Goal: Transaction & Acquisition: Download file/media

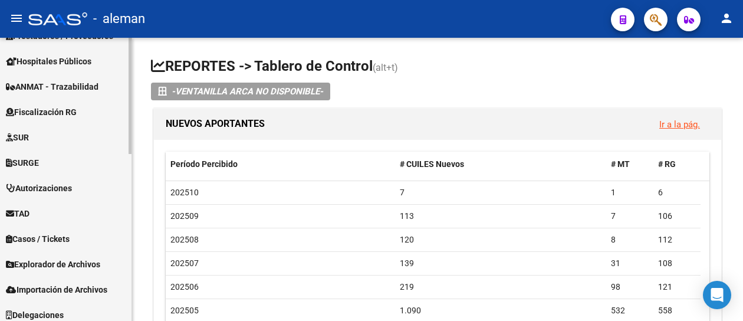
scroll to position [406, 0]
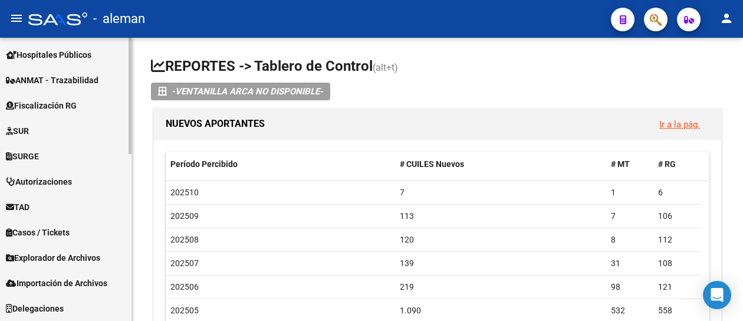
click at [78, 256] on span "Explorador de Archivos" at bounding box center [53, 257] width 94 height 13
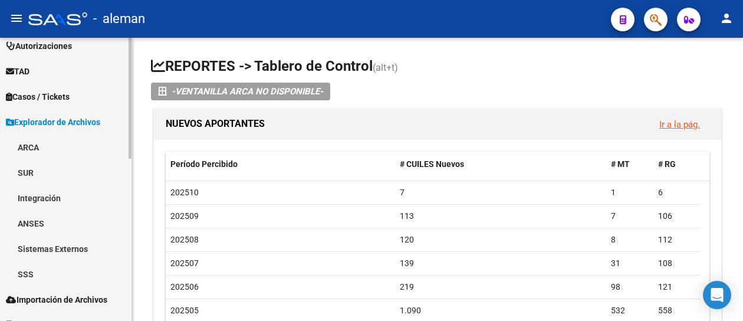
scroll to position [381, 0]
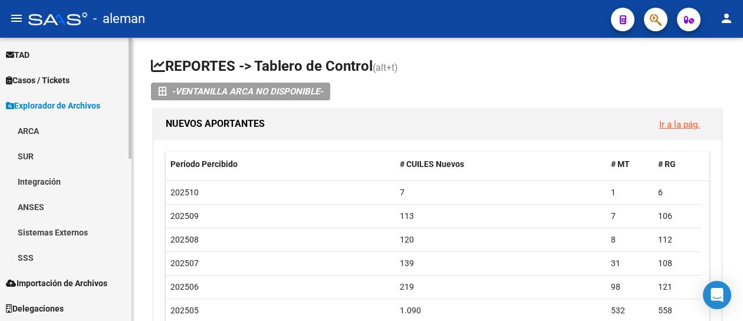
click at [31, 258] on link "SSS" at bounding box center [65, 257] width 131 height 25
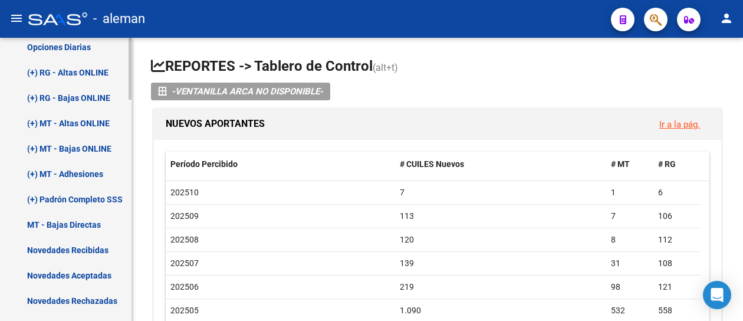
scroll to position [675, 0]
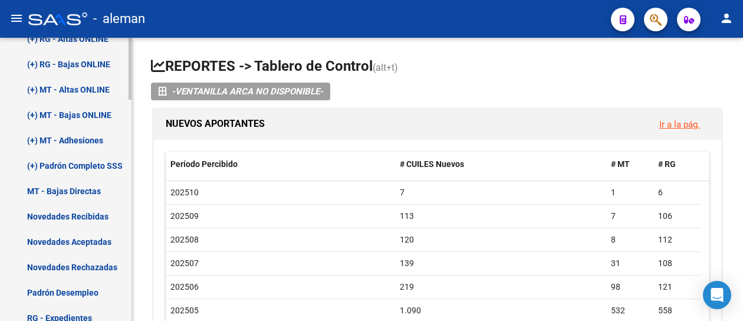
click at [92, 165] on link "(+) Padrón Completo SSS" at bounding box center [65, 165] width 131 height 25
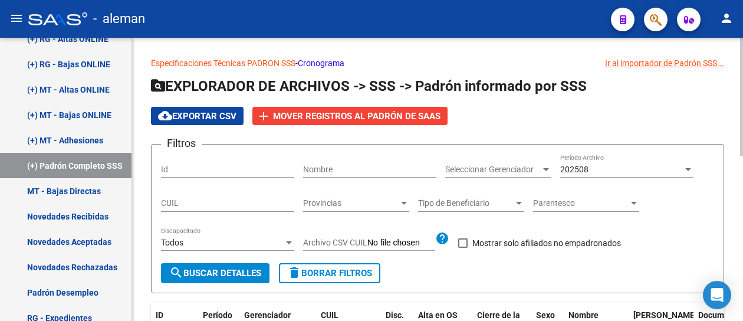
click at [689, 170] on div at bounding box center [687, 168] width 11 height 9
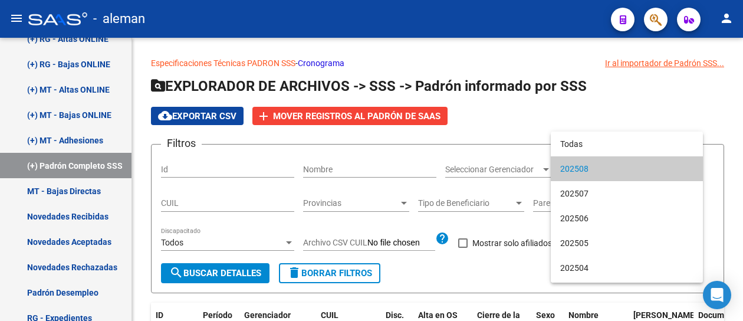
click at [577, 169] on span "202508" at bounding box center [626, 168] width 133 height 25
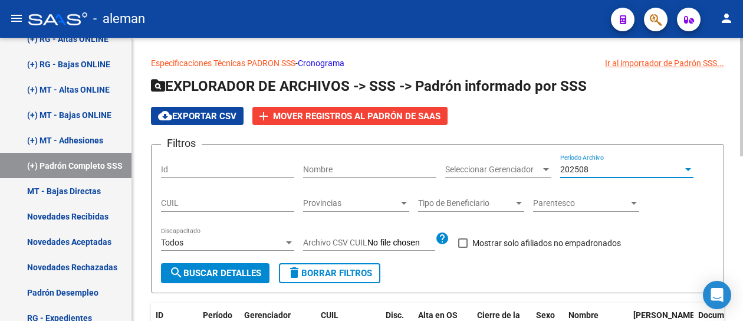
click at [222, 270] on span "search Buscar Detalles" at bounding box center [215, 273] width 92 height 11
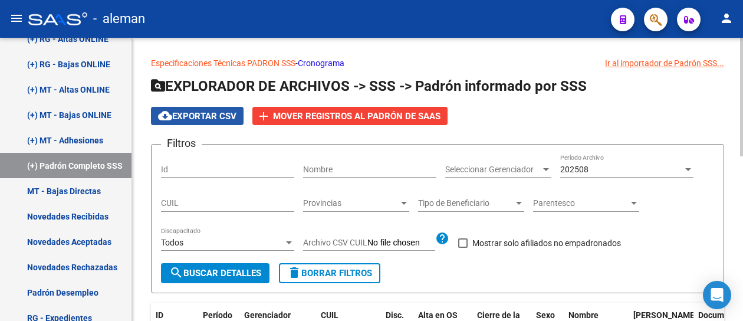
click at [220, 118] on span "cloud_download Exportar CSV" at bounding box center [197, 116] width 78 height 11
